Goal: Task Accomplishment & Management: Complete application form

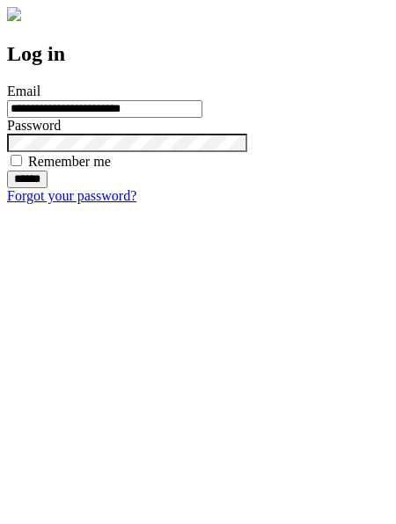
type input "**********"
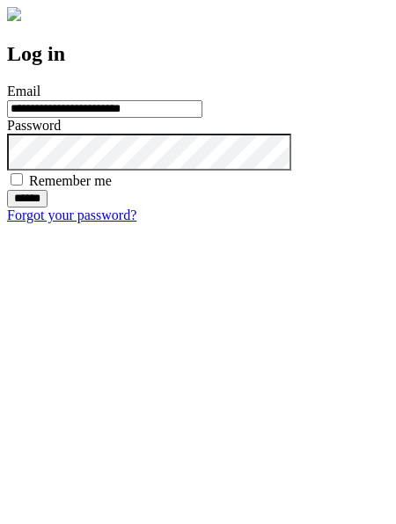
click at [48, 208] on input "******" at bounding box center [27, 199] width 40 height 18
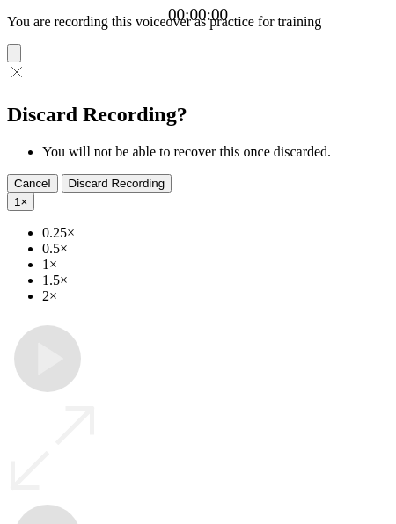
type input "**********"
